Goal: Task Accomplishment & Management: Manage account settings

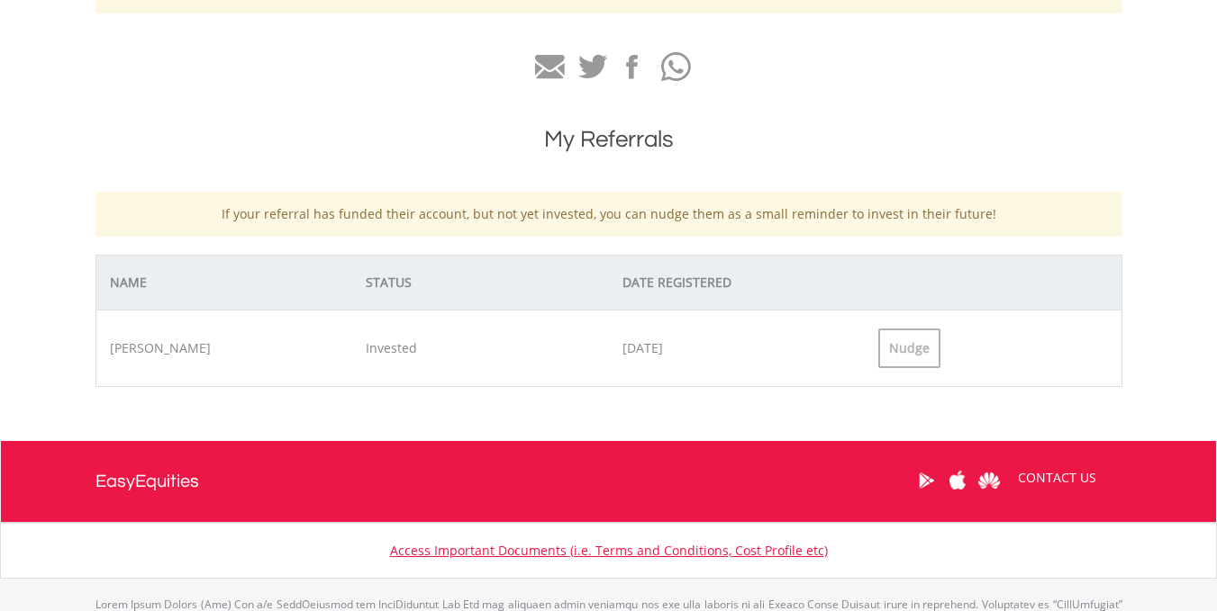
scroll to position [629, 0]
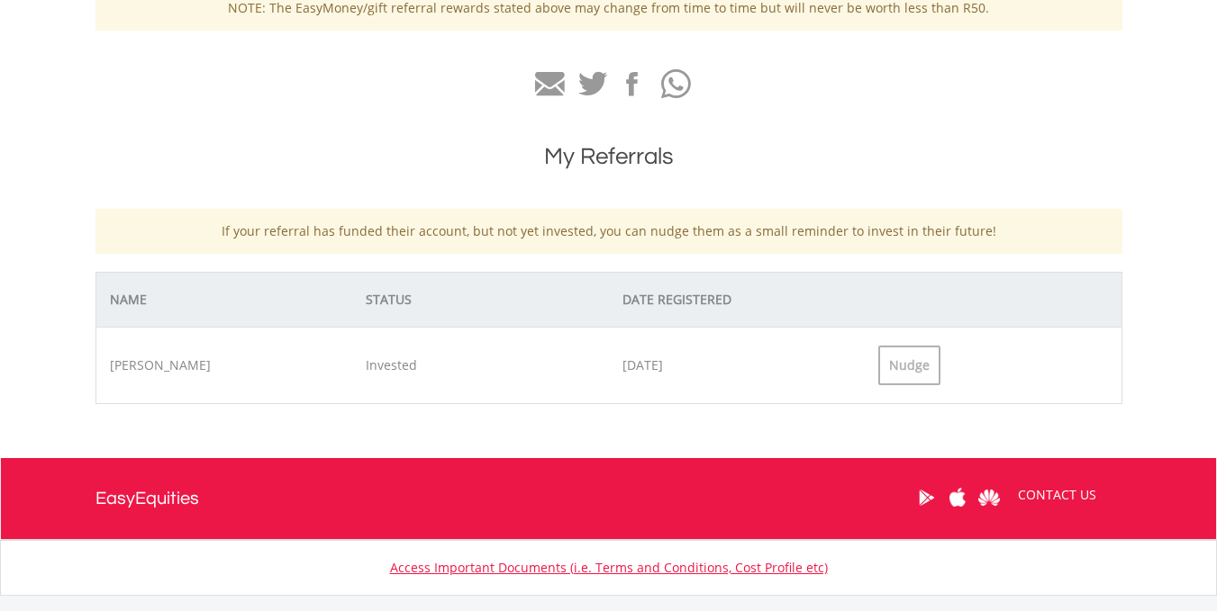
click at [1216, 466] on html "My Investments Invest Now New Listings Sell My Recurring Investments Pending Or…" at bounding box center [608, 65] width 1217 height 1338
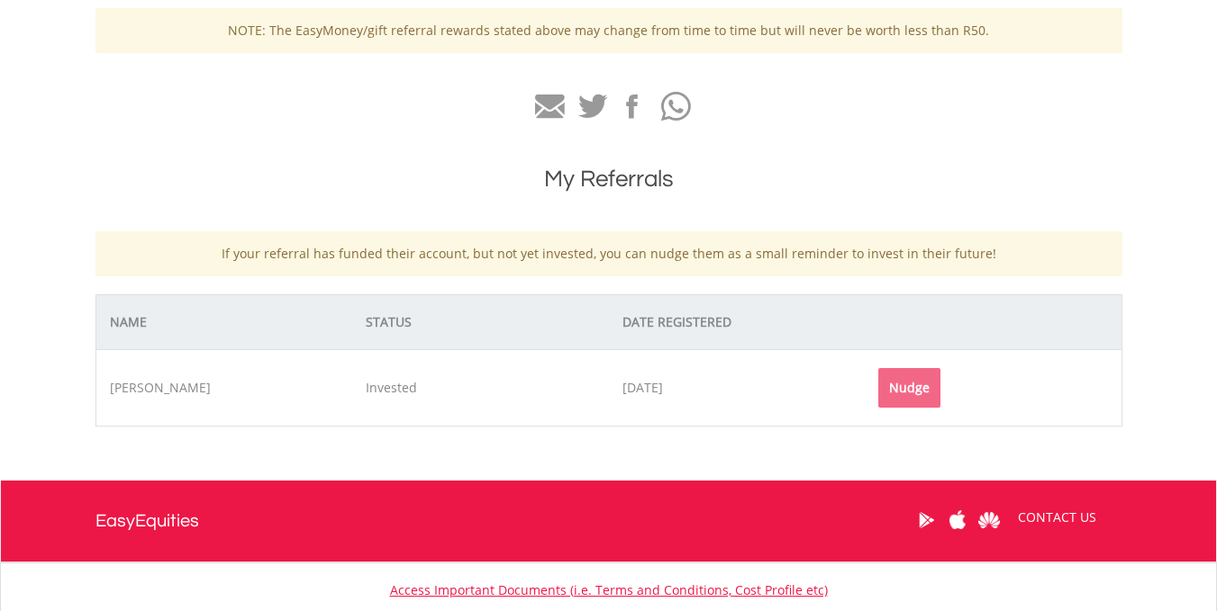
click at [907, 386] on div "Nudge" at bounding box center [909, 388] width 62 height 40
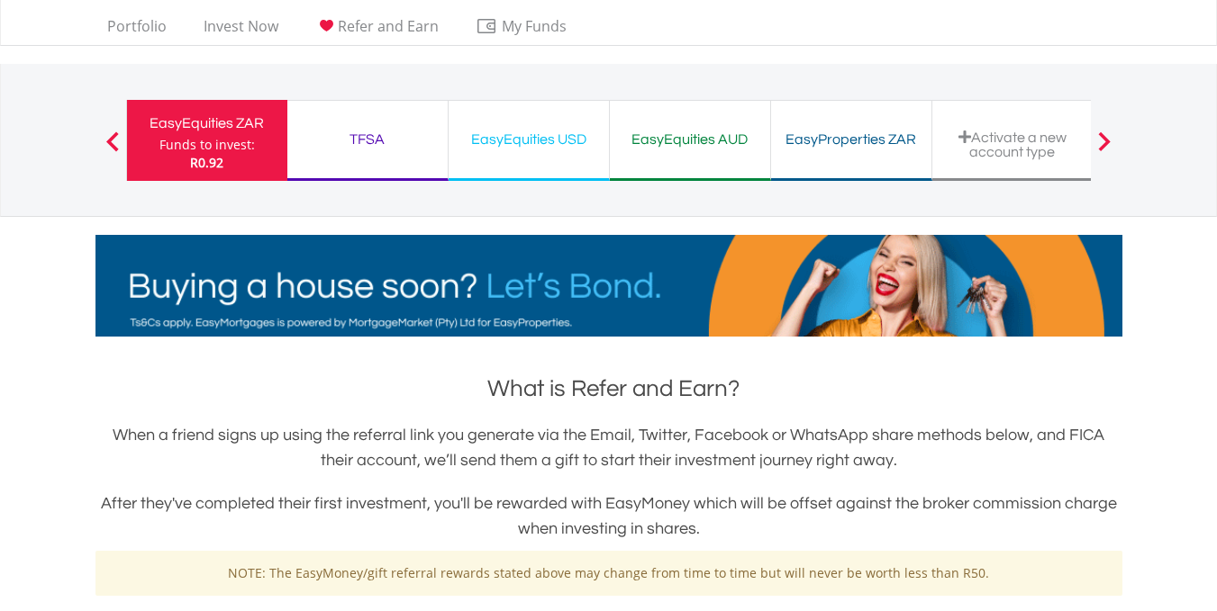
scroll to position [0, 0]
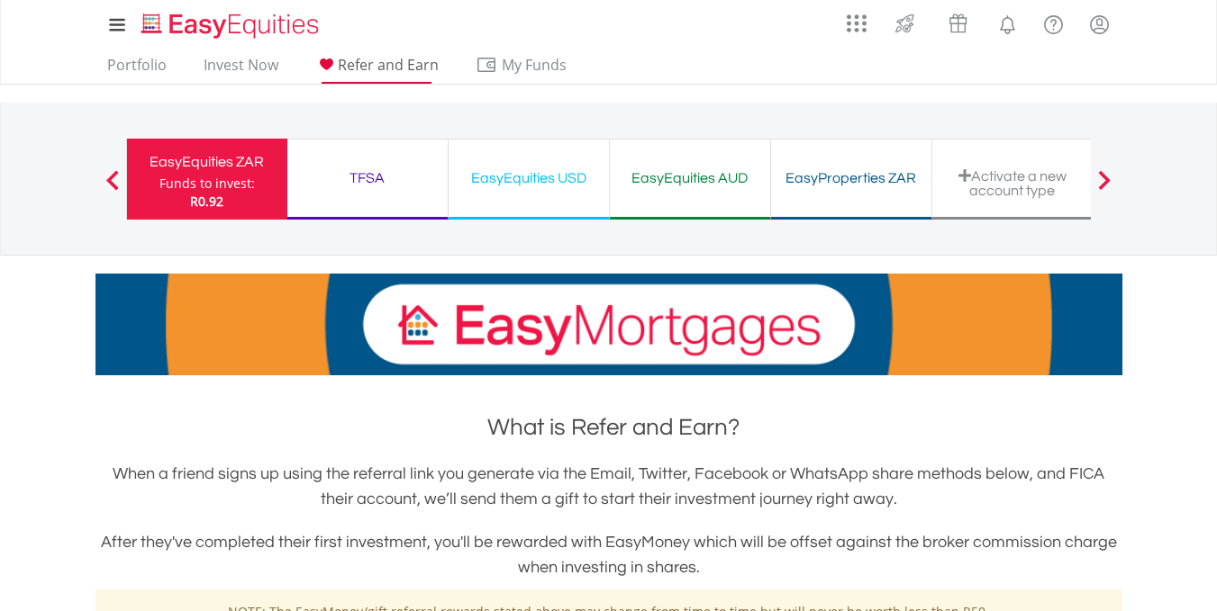
click at [403, 67] on span "Refer and Earn" at bounding box center [388, 65] width 101 height 20
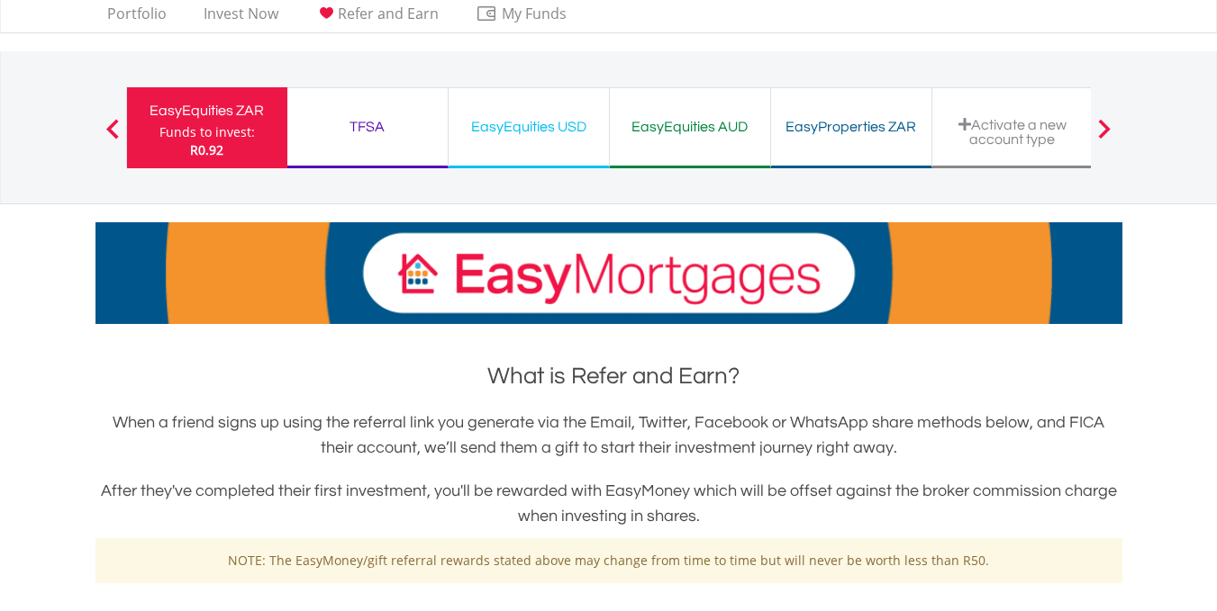
scroll to position [21, 0]
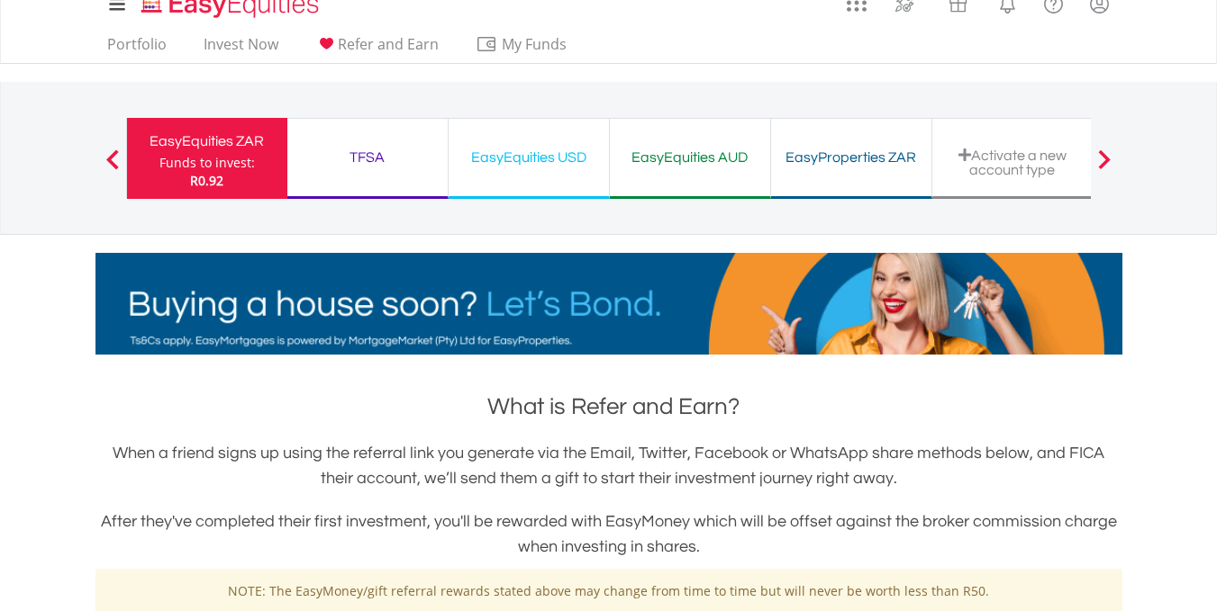
click at [1115, 150] on div at bounding box center [1104, 158] width 36 height 18
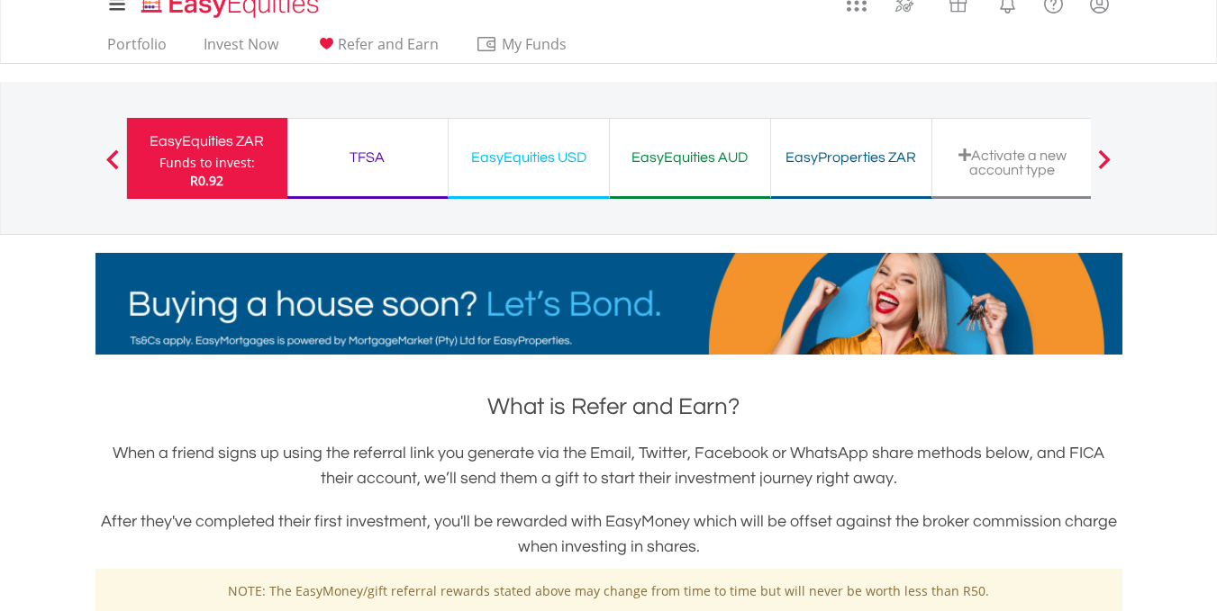
scroll to position [0, 0]
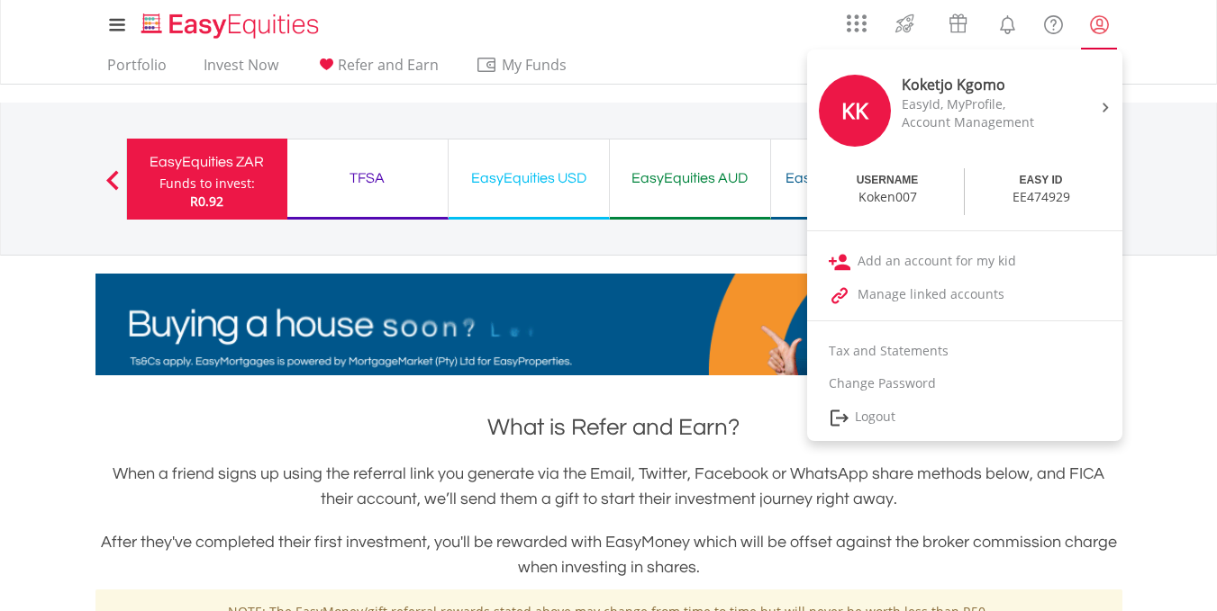
click at [1096, 22] on lord-icon "My Profile" at bounding box center [1099, 25] width 23 height 23
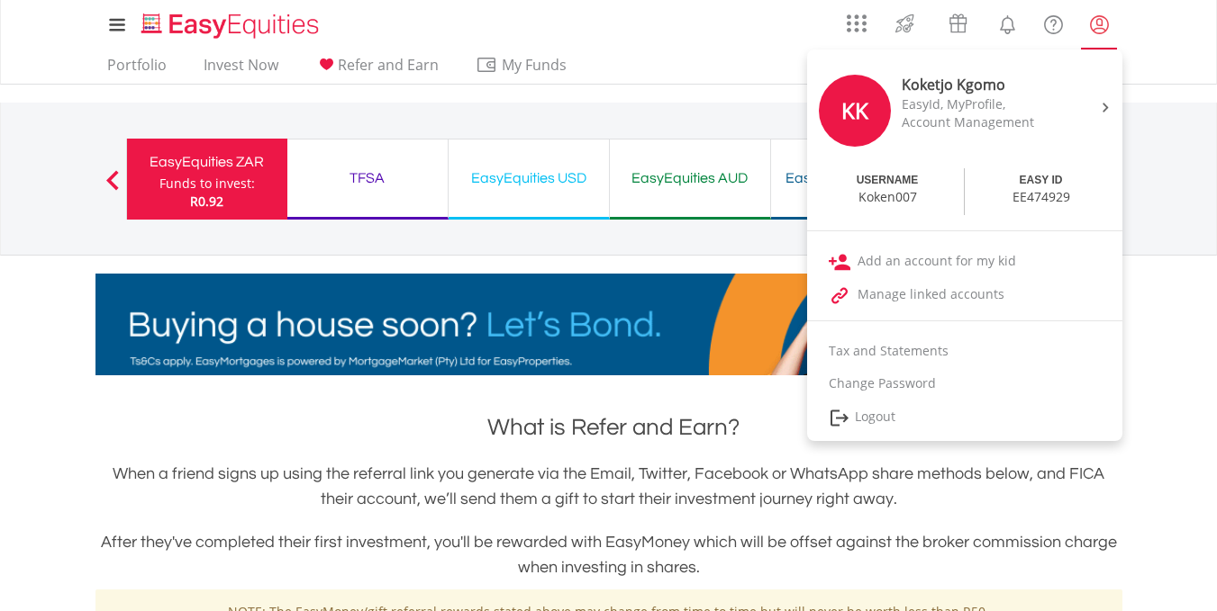
click at [1091, 29] on lord-icon "My Profile" at bounding box center [1099, 25] width 23 height 23
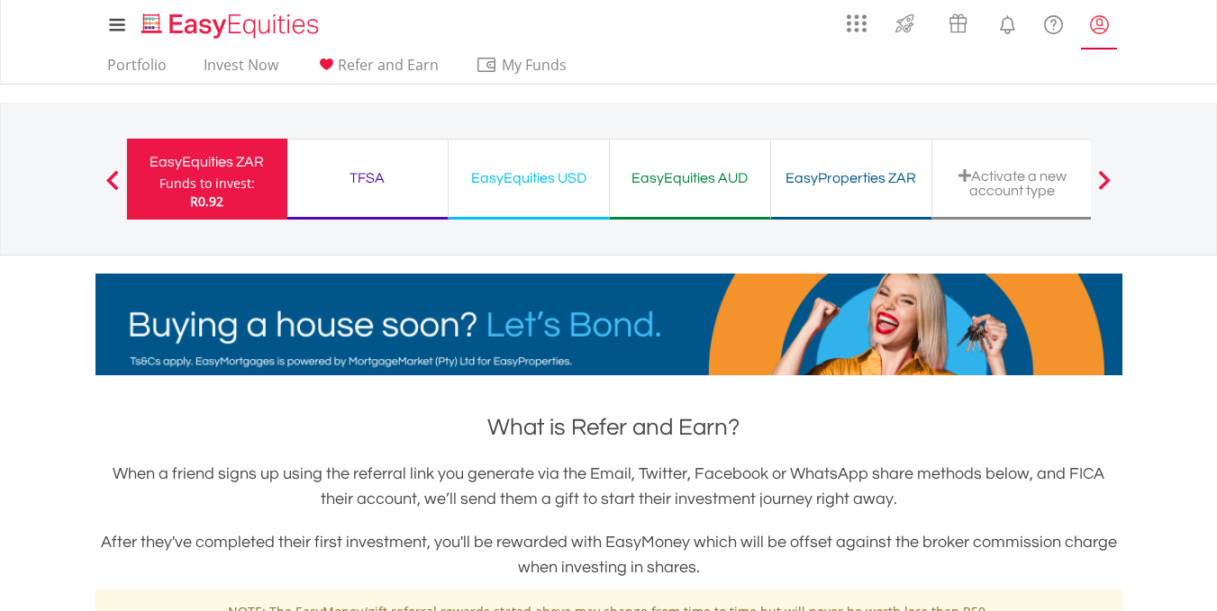
click at [1101, 29] on lord-icon "My Profile" at bounding box center [1099, 25] width 23 height 23
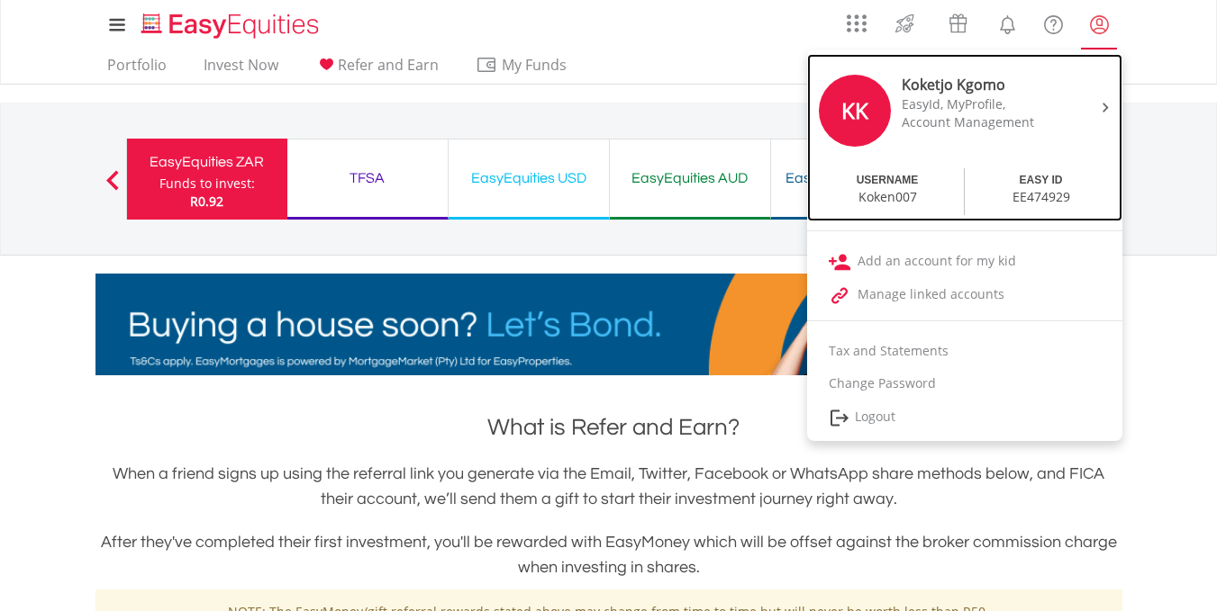
click at [960, 126] on div "Account Management" at bounding box center [976, 122] width 151 height 18
